Goal: Information Seeking & Learning: Learn about a topic

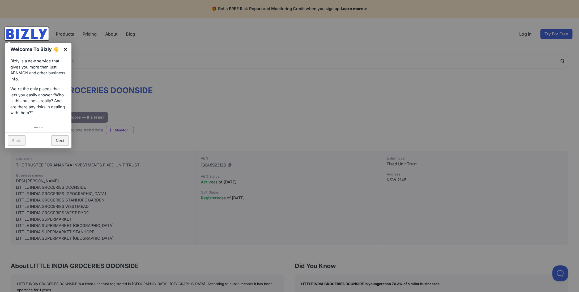
click at [66, 50] on link "×" at bounding box center [65, 49] width 12 height 12
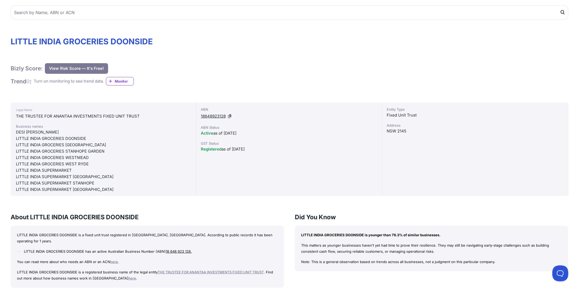
scroll to position [80, 0]
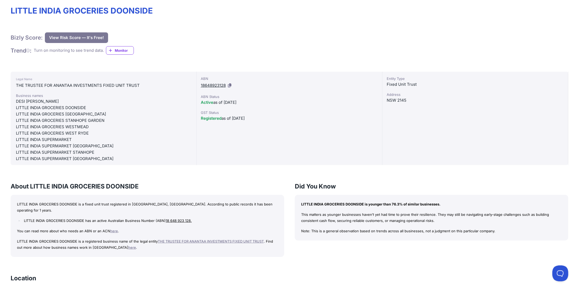
click at [72, 36] on button "View Risk Score — It's Free!" at bounding box center [76, 37] width 63 height 11
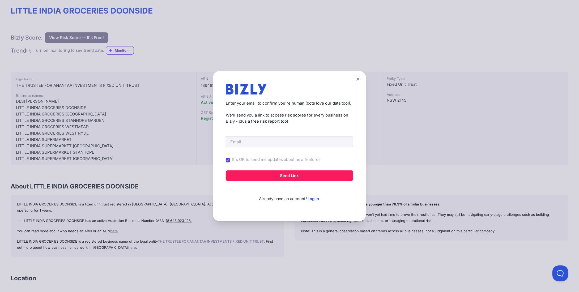
click at [359, 80] on icon at bounding box center [357, 79] width 3 height 3
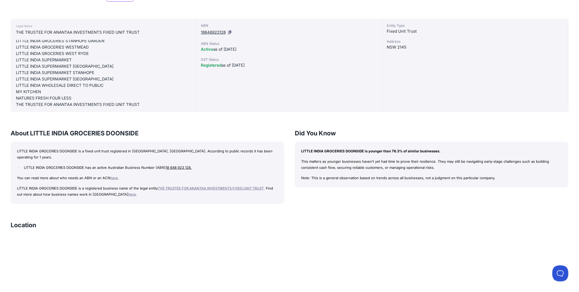
scroll to position [106, 0]
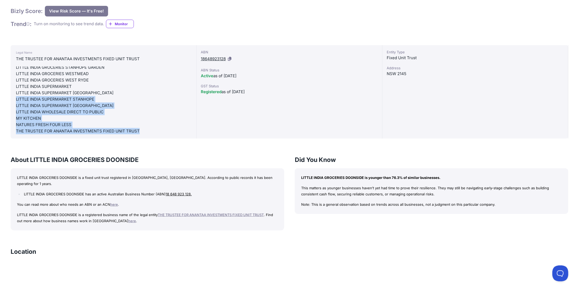
drag, startPoint x: 145, startPoint y: 130, endPoint x: -4, endPoint y: 101, distance: 151.9
click at [0, 101] on html "🎁 Get a FREE Risk Report and Monitoring Credit when you sign up. Learn more » P…" at bounding box center [289, 250] width 579 height 713
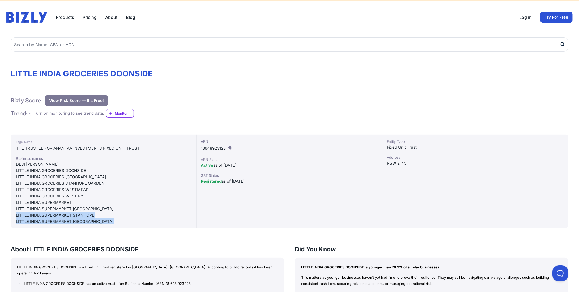
scroll to position [0, 0]
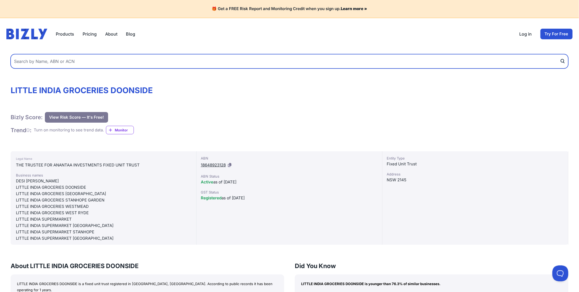
click at [128, 61] on input "text" at bounding box center [290, 61] width 558 height 14
type input "techno partners pty ltd"
click at [560, 54] on button "submit" at bounding box center [564, 61] width 8 height 14
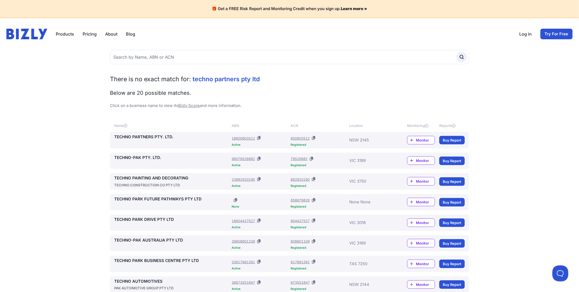
click at [146, 135] on link "TECHNO PARTNERS PTY. LTD." at bounding box center [172, 137] width 116 height 6
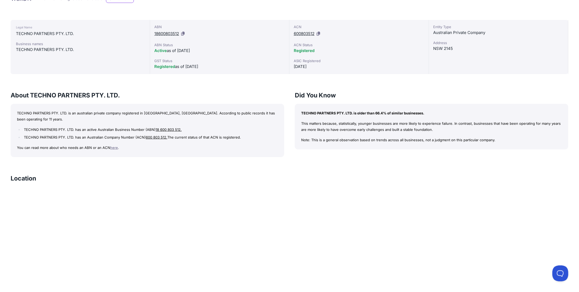
scroll to position [133, 0]
drag, startPoint x: 349, startPoint y: 114, endPoint x: 427, endPoint y: 113, distance: 78.3
click at [427, 113] on p "TECHNO PARTNERS PTY. LTD. is older than 66.4% of similar businesses." at bounding box center [431, 112] width 261 height 6
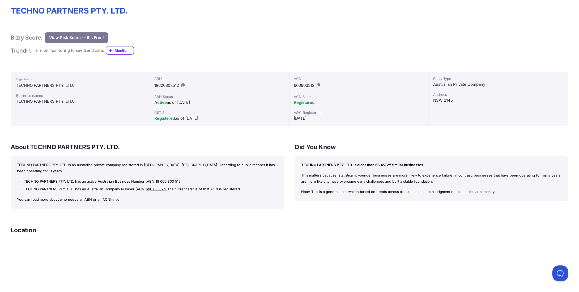
scroll to position [0, 0]
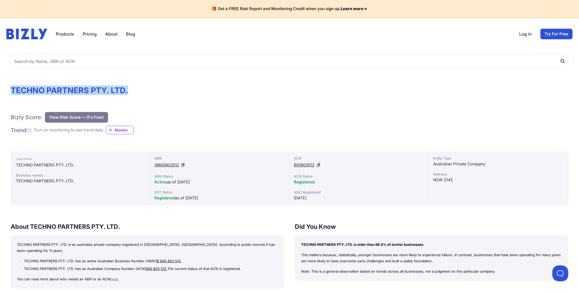
drag, startPoint x: 128, startPoint y: 89, endPoint x: 10, endPoint y: 89, distance: 117.9
copy h1 "TECHNO PARTNERS PTY. LTD."
